Goal: Information Seeking & Learning: Learn about a topic

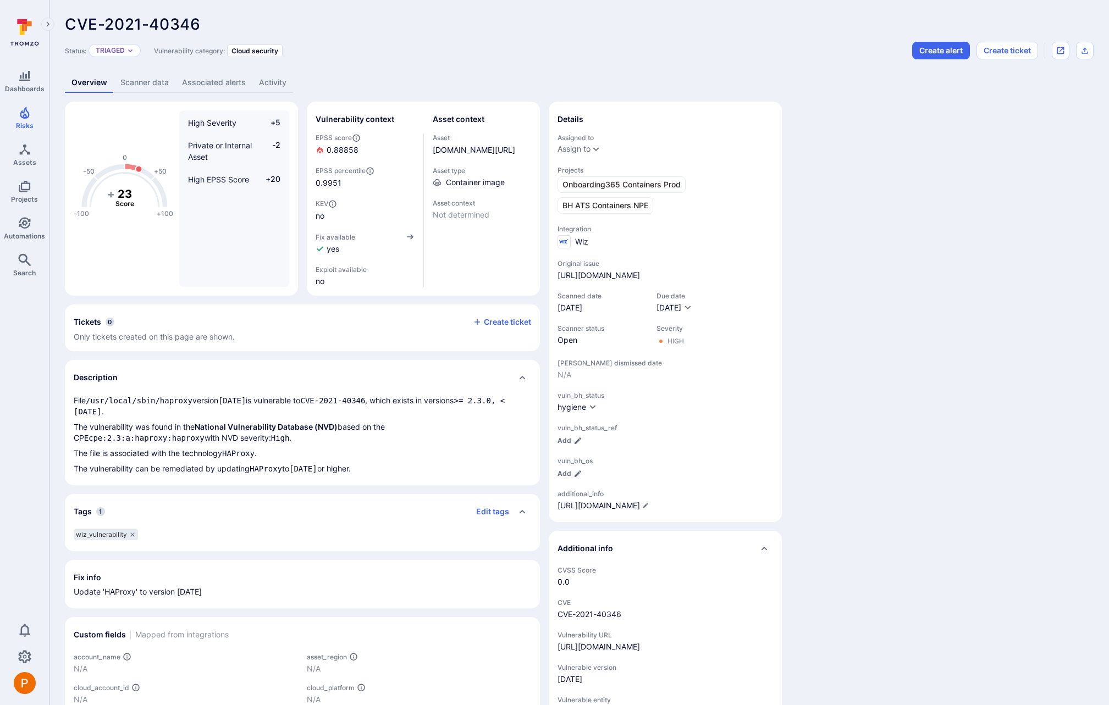
click at [161, 78] on link "Scanner data" at bounding box center [145, 83] width 62 height 20
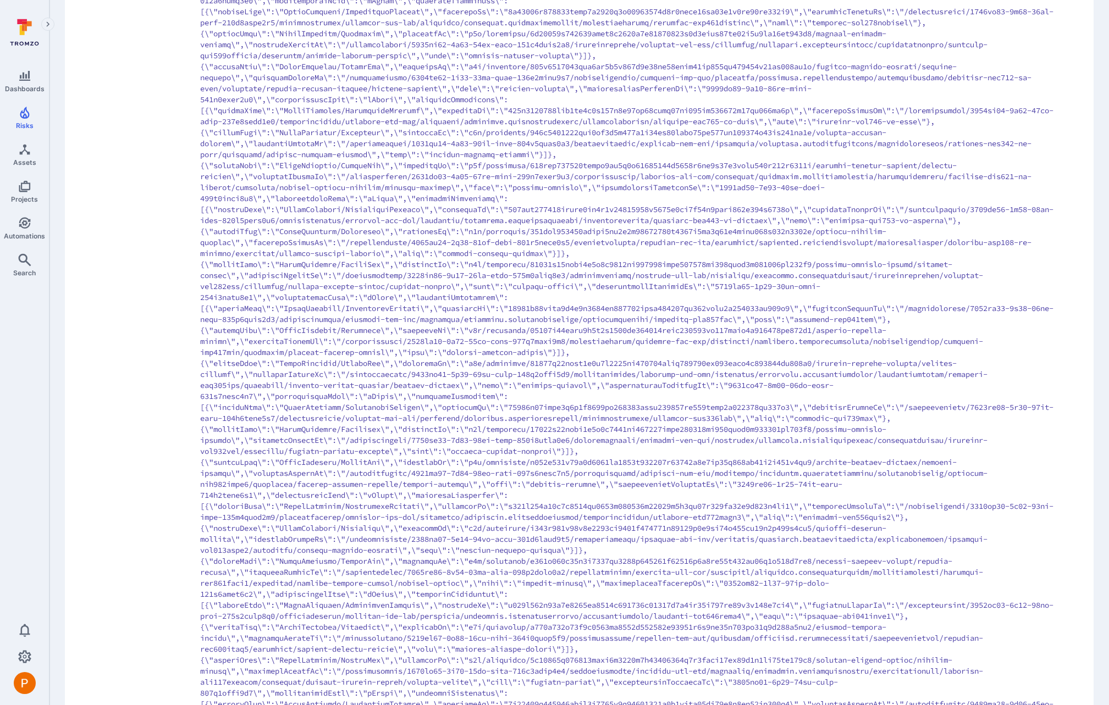
scroll to position [1079, 0]
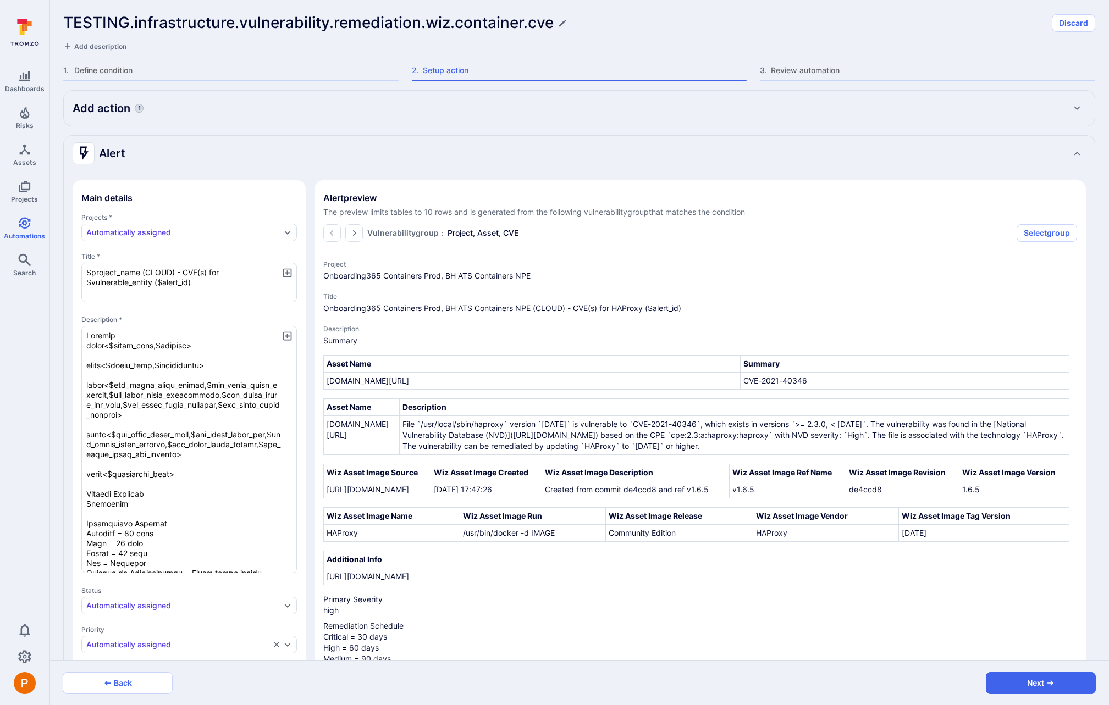
scroll to position [297, 0]
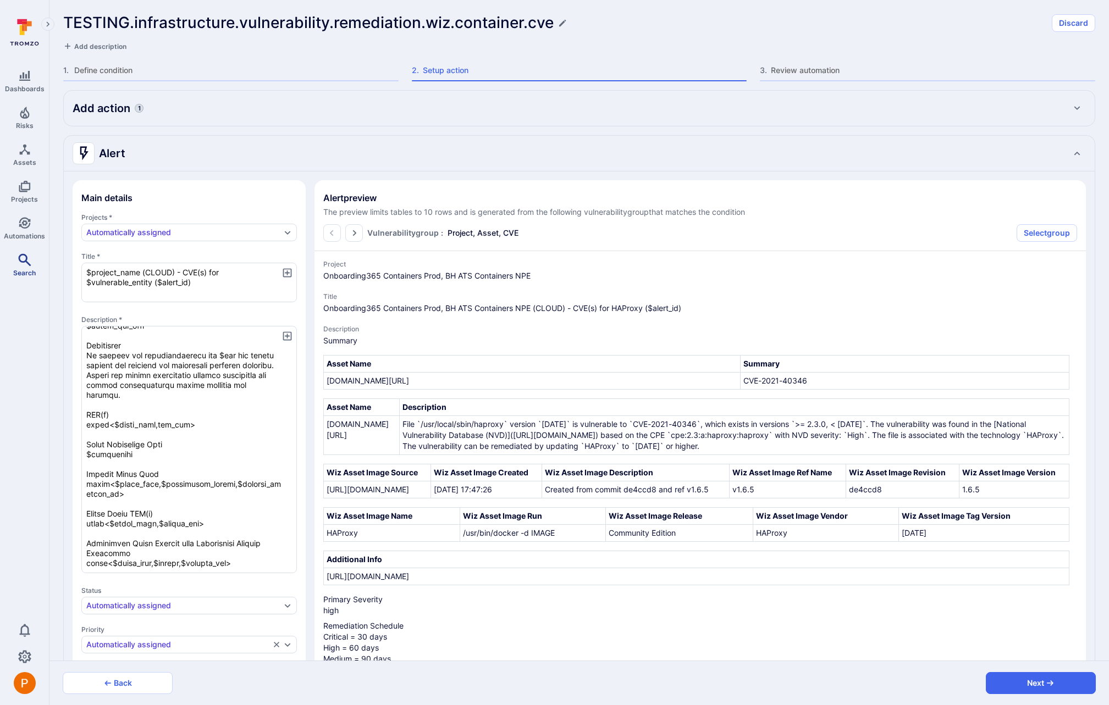
click at [34, 258] on link "Search" at bounding box center [24, 265] width 49 height 32
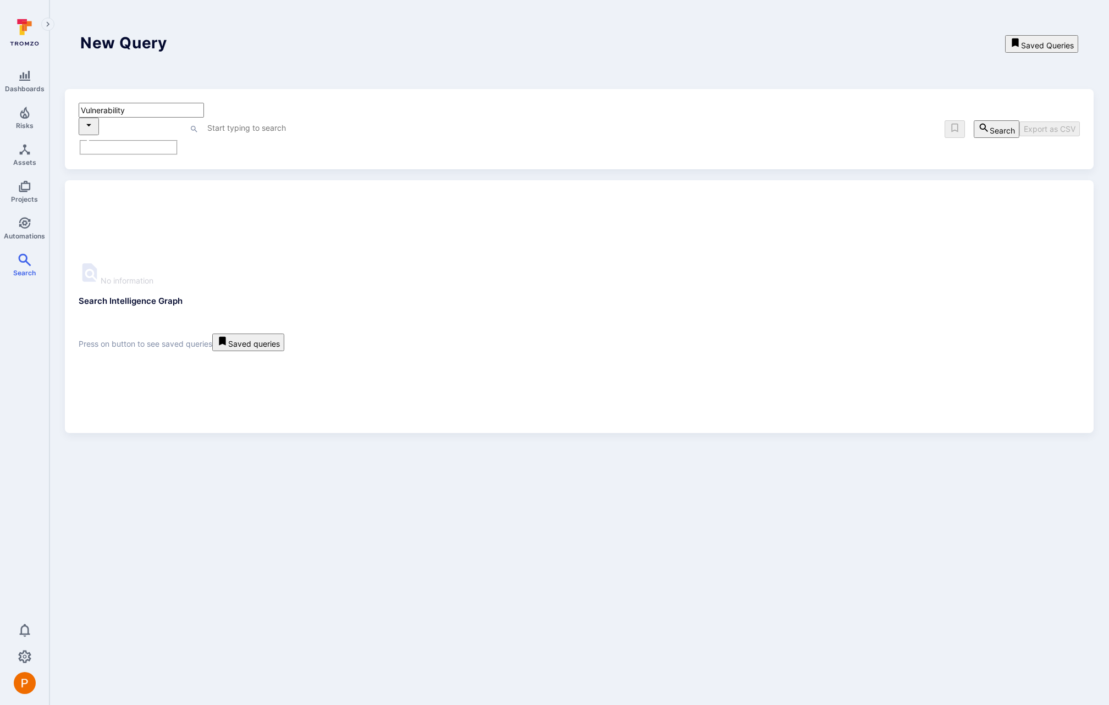
click at [218, 121] on textarea "Intelligence Graph search area" at bounding box center [542, 128] width 673 height 14
